Goal: Find specific page/section: Find specific page/section

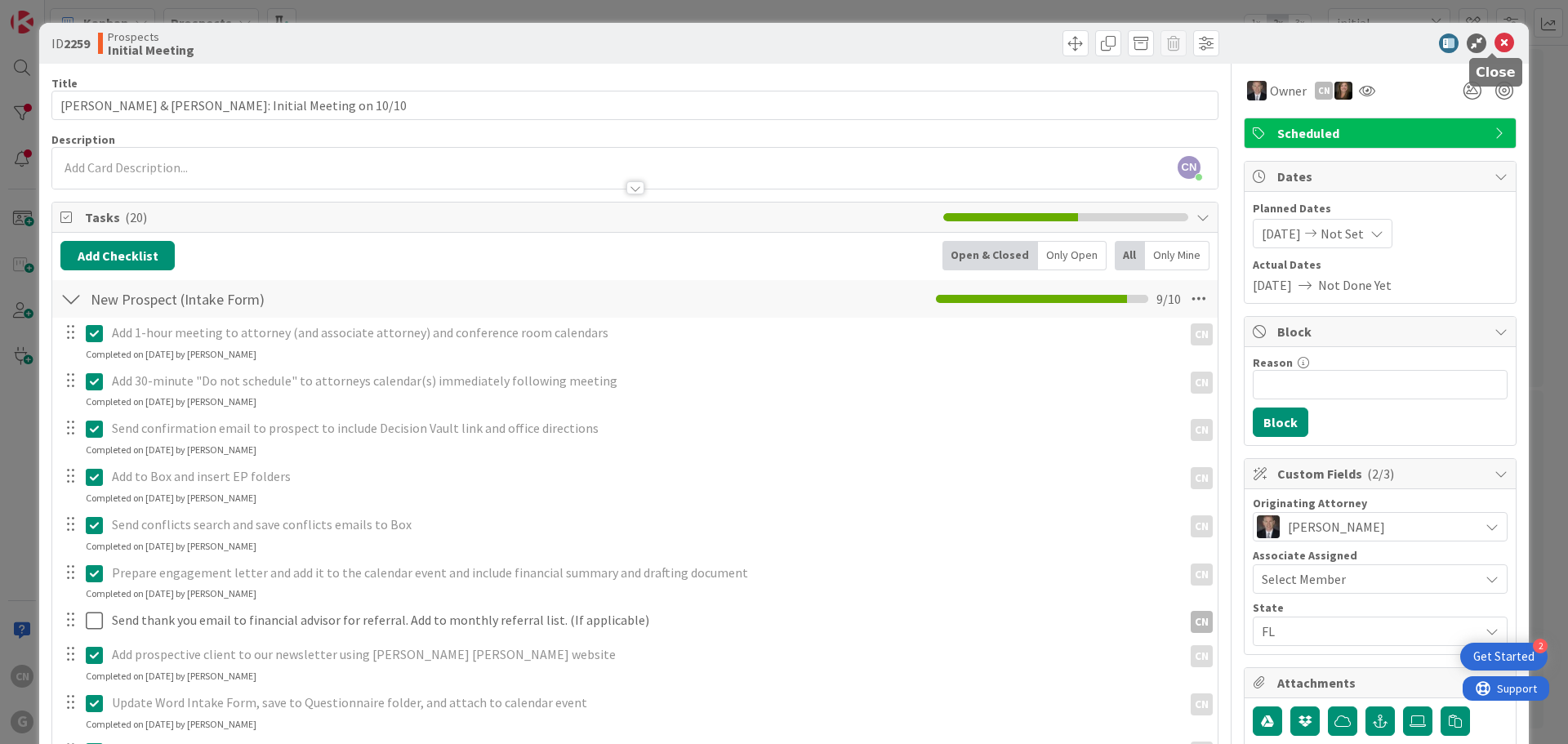
click at [1494, 44] on icon at bounding box center [1504, 42] width 19 height 19
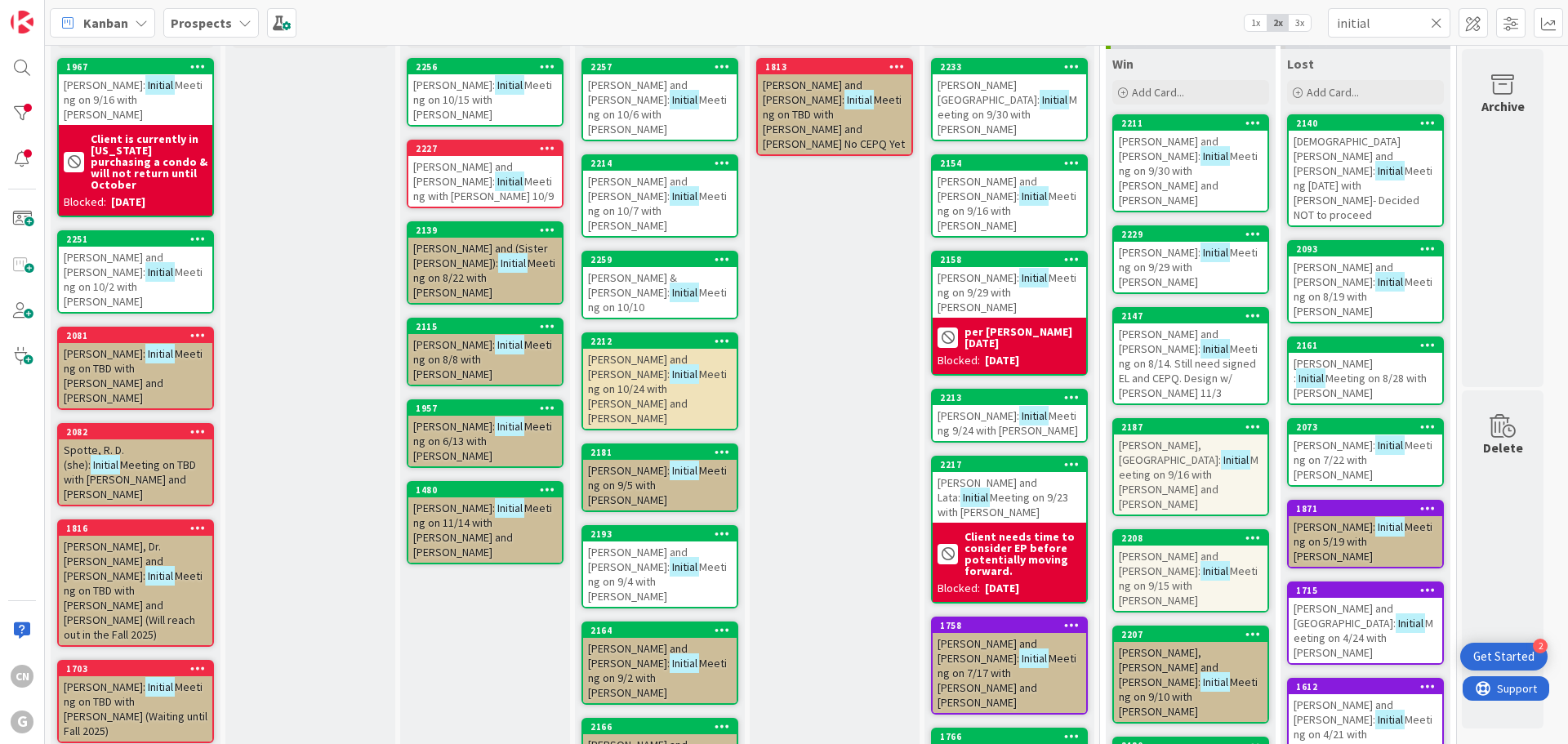
drag, startPoint x: 222, startPoint y: 25, endPoint x: 215, endPoint y: 40, distance: 16.6
click at [221, 25] on b "Prospects" at bounding box center [201, 23] width 62 height 17
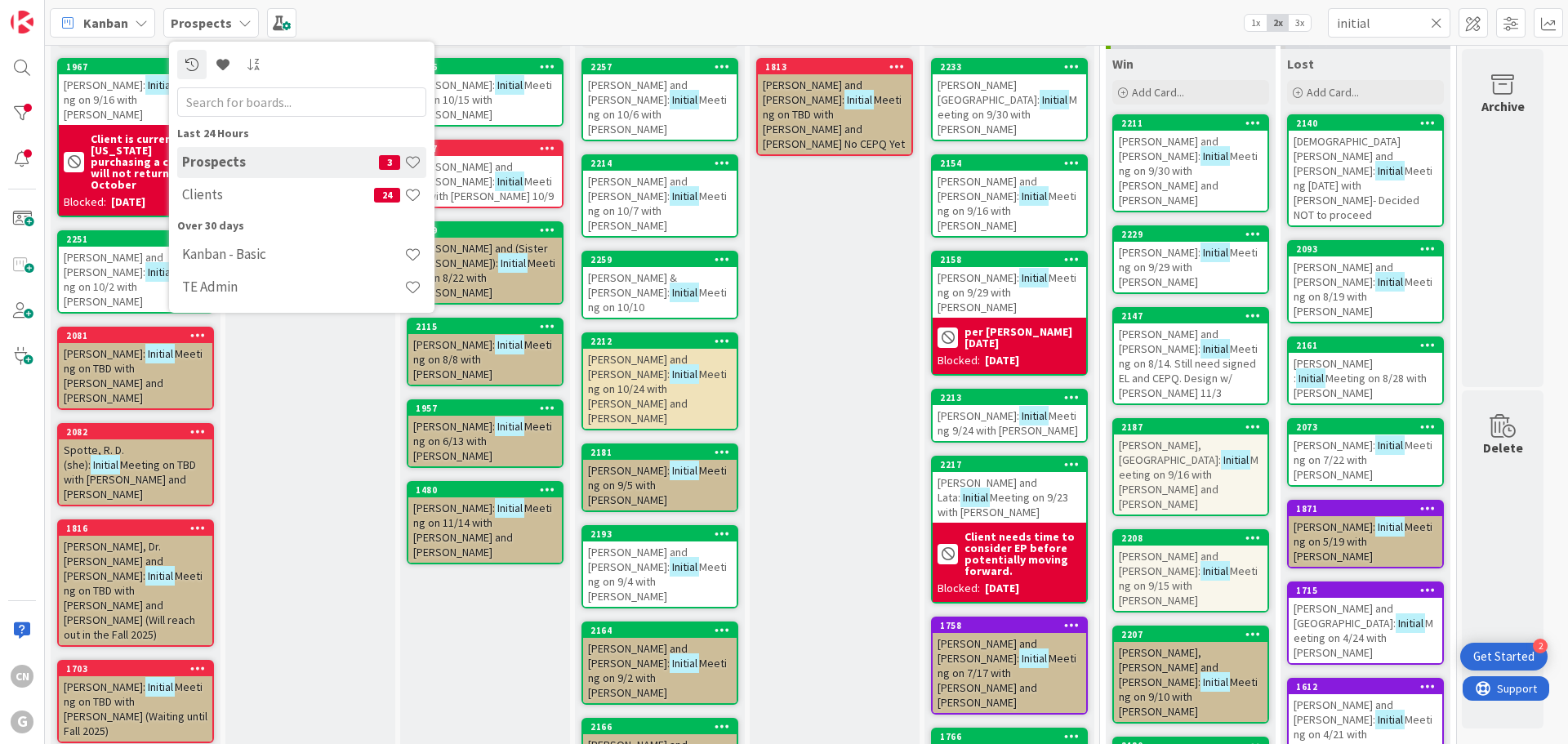
click at [206, 194] on h4 "Clients" at bounding box center [278, 194] width 192 height 17
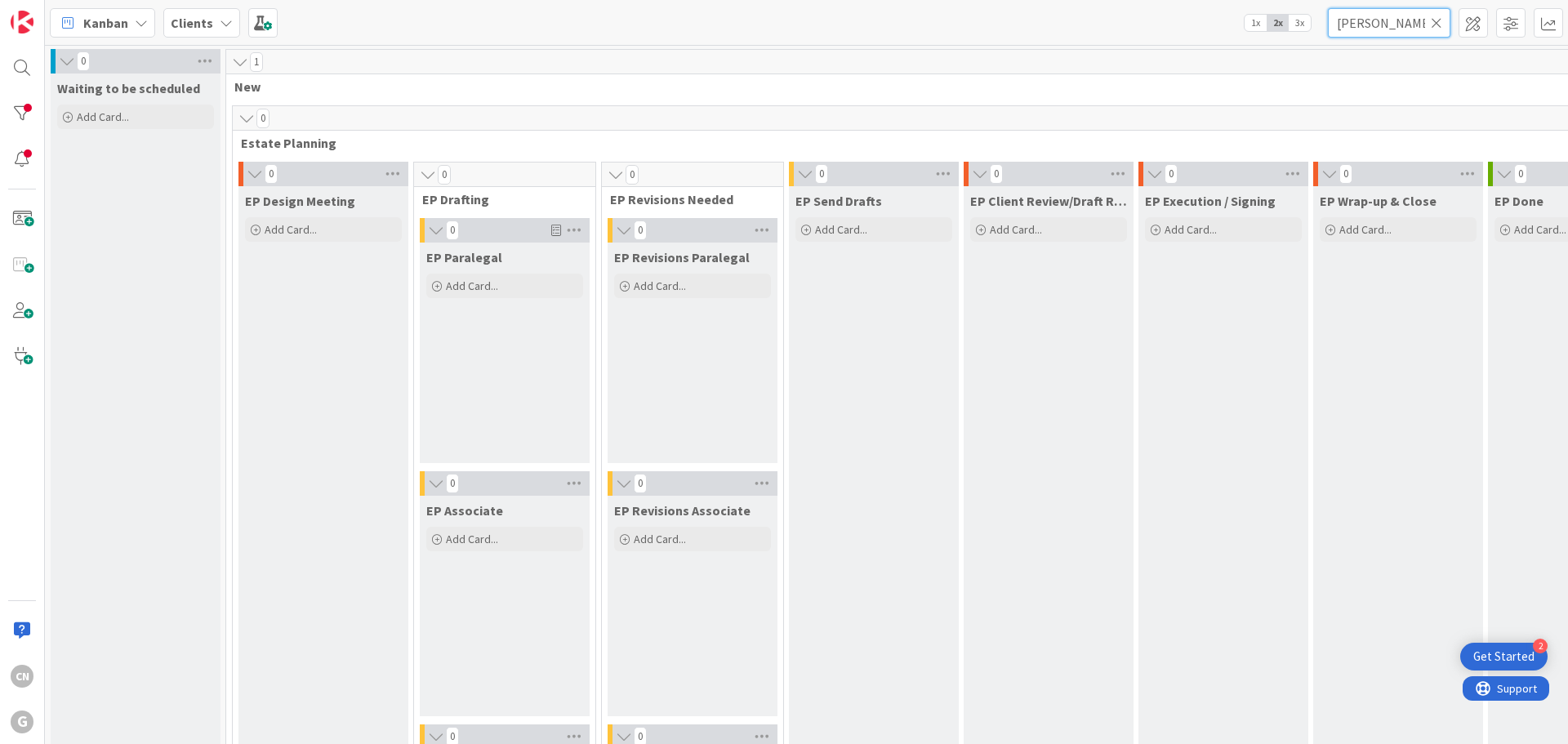
drag, startPoint x: 1397, startPoint y: 24, endPoint x: 1260, endPoint y: 24, distance: 137.0
click at [1262, 24] on div "Kanban Clients 1x 2x 3x [PERSON_NAME]" at bounding box center [807, 22] width 1523 height 45
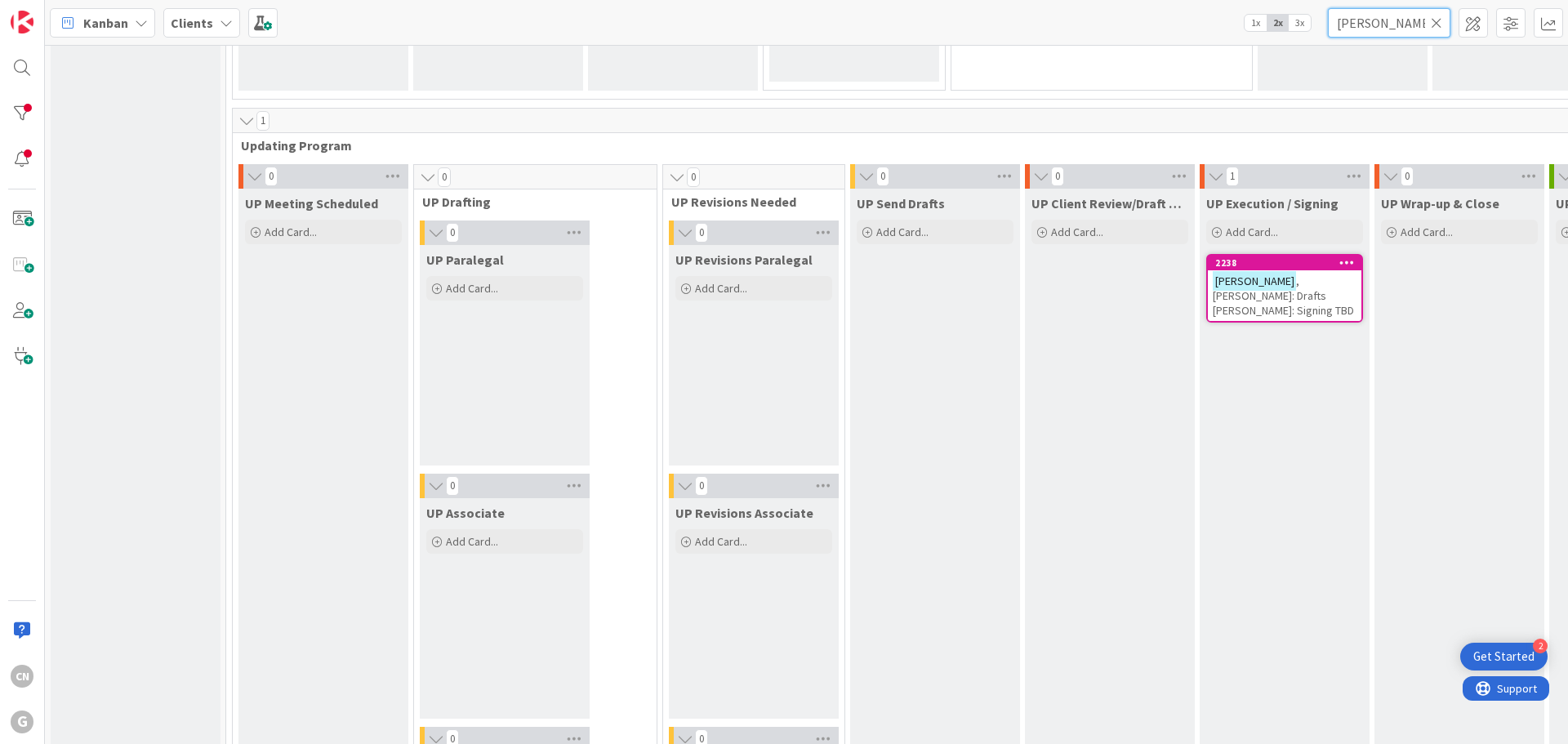
scroll to position [2285, 0]
type input "[PERSON_NAME]"
click at [1214, 289] on span ", [PERSON_NAME]: Drafts [PERSON_NAME]: Signing TBD" at bounding box center [1284, 295] width 142 height 44
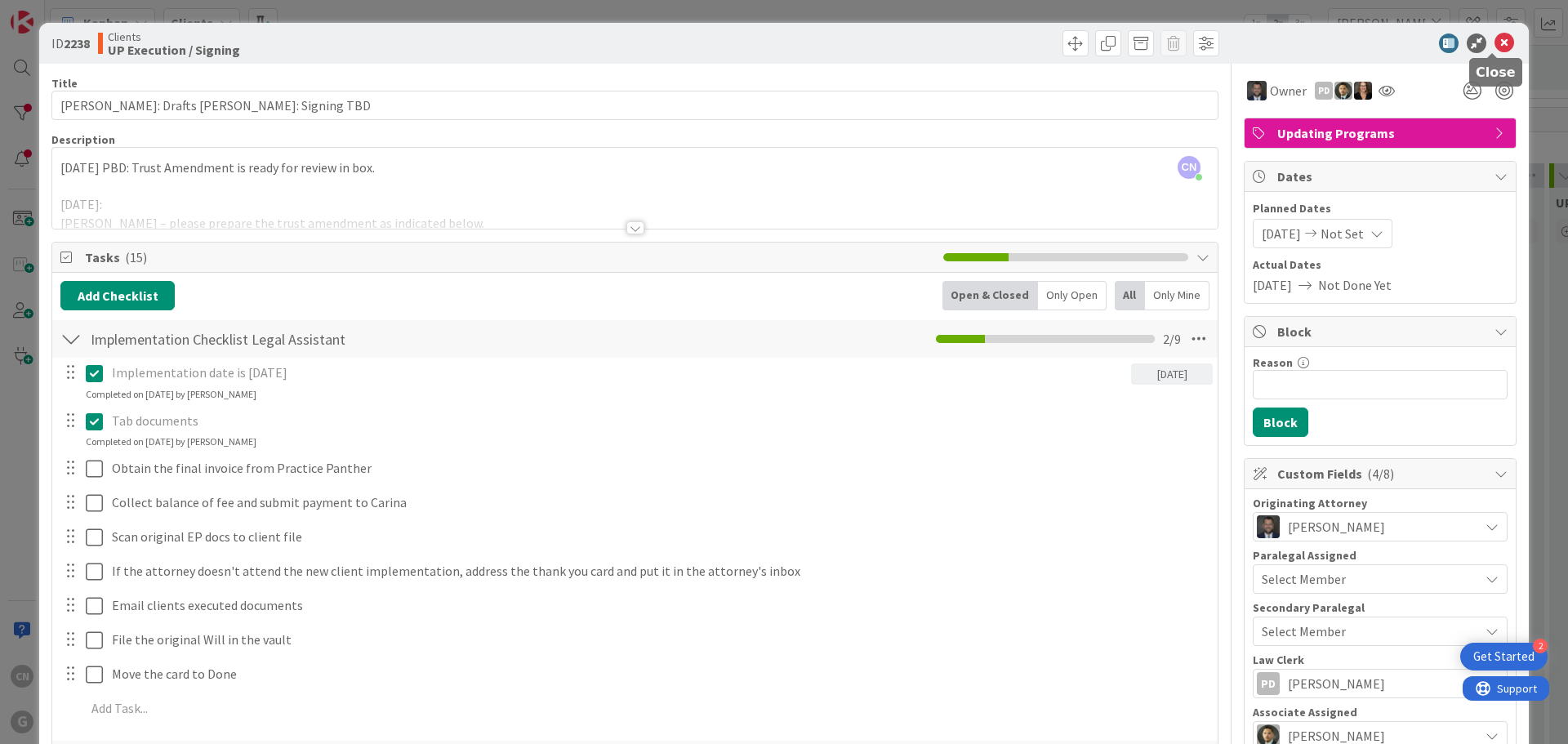
click at [1496, 40] on icon at bounding box center [1504, 42] width 19 height 19
